Goal: Navigation & Orientation: Find specific page/section

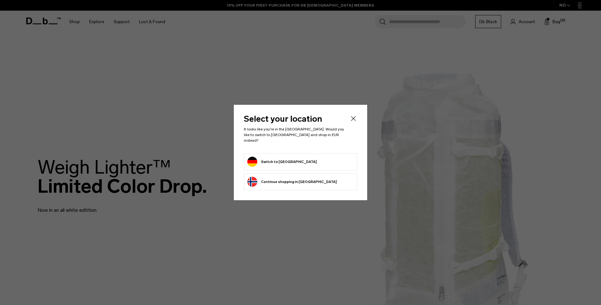
click at [277, 161] on button "Switch to Germany" at bounding box center [281, 162] width 69 height 10
click at [276, 160] on button "Switch to Germany" at bounding box center [281, 162] width 69 height 10
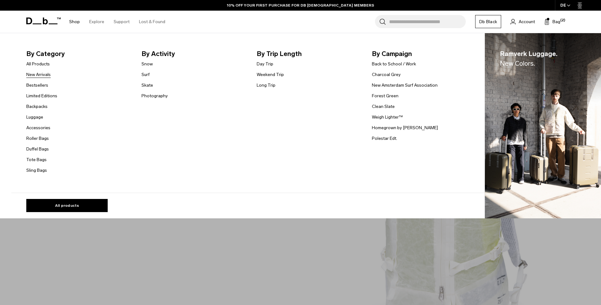
click at [45, 75] on link "New Arrivals" at bounding box center [38, 74] width 24 height 7
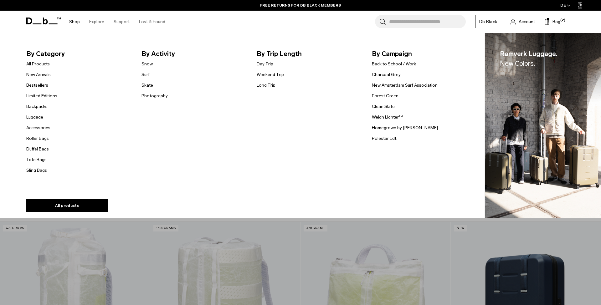
click at [39, 97] on link "Limited Editions" at bounding box center [41, 96] width 31 height 7
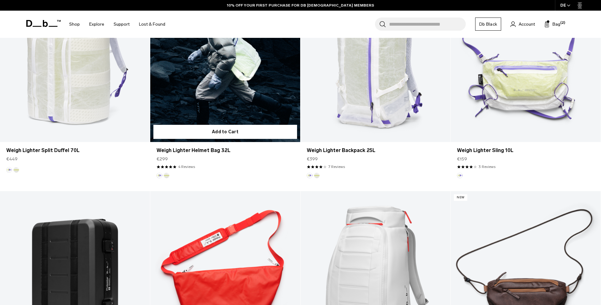
scroll to position [673, 0]
